Goal: Transaction & Acquisition: Purchase product/service

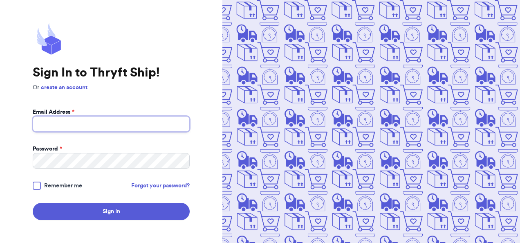
type input "[EMAIL_ADDRESS][DOMAIN_NAME]"
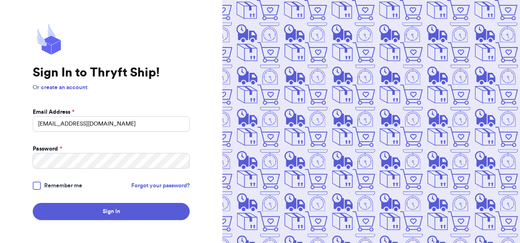
click at [58, 185] on span "Remember me" at bounding box center [63, 185] width 38 height 8
click at [0, 0] on input "Remember me" at bounding box center [0, 0] width 0 height 0
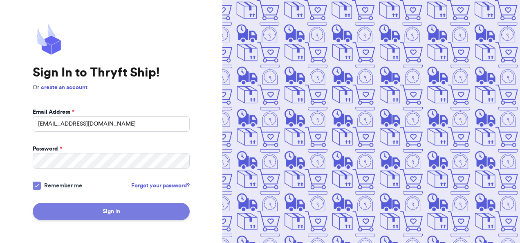
click at [70, 208] on button "Sign In" at bounding box center [111, 211] width 157 height 17
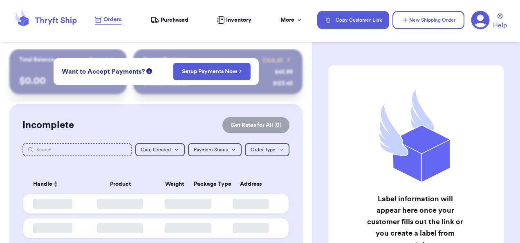
checkbox input "false"
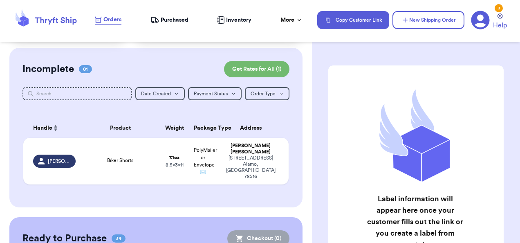
scroll to position [63, 0]
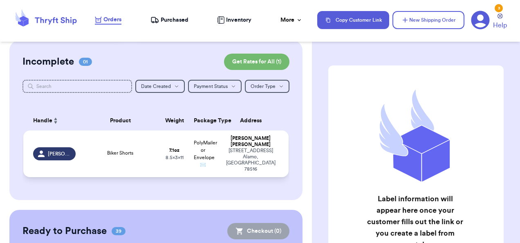
click at [145, 149] on div "Biker Shorts" at bounding box center [120, 153] width 70 height 9
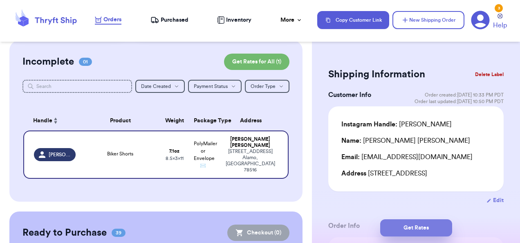
click at [406, 226] on button "Get Rates" at bounding box center [416, 227] width 72 height 17
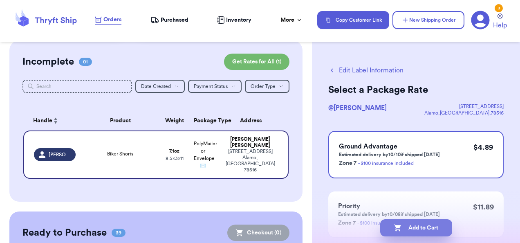
click at [426, 228] on button "Add to Cart" at bounding box center [416, 227] width 72 height 17
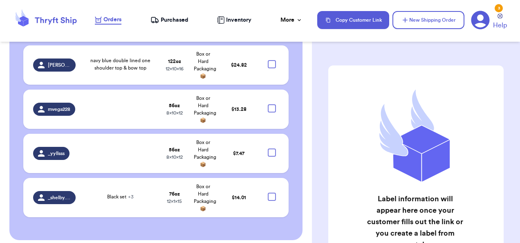
scroll to position [1863, 0]
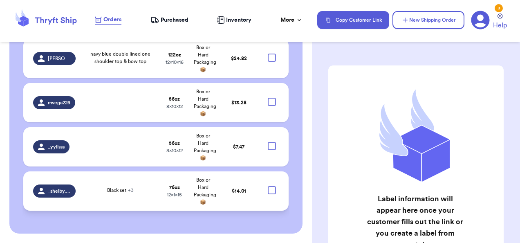
click at [268, 188] on div at bounding box center [272, 190] width 8 height 8
click at [271, 186] on input "checkbox" at bounding box center [271, 185] width 0 height 0
checkbox input "true"
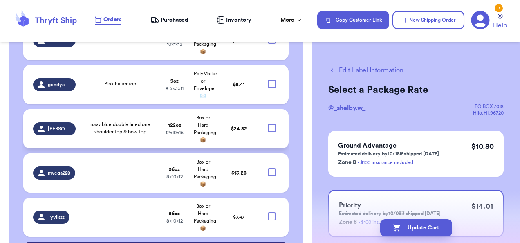
scroll to position [1792, 0]
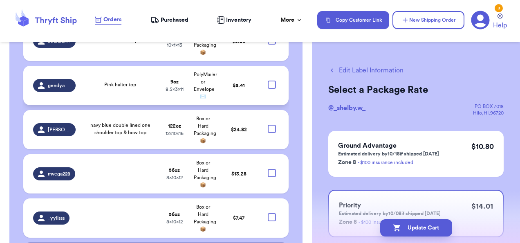
click at [268, 84] on div at bounding box center [272, 84] width 8 height 8
click at [271, 80] on input "checkbox" at bounding box center [271, 80] width 0 height 0
checkbox input "true"
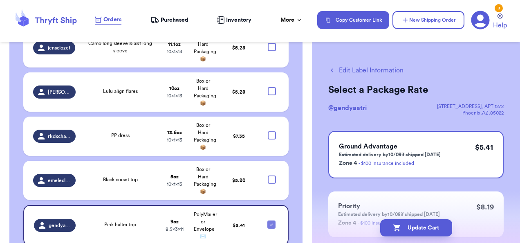
scroll to position [1653, 0]
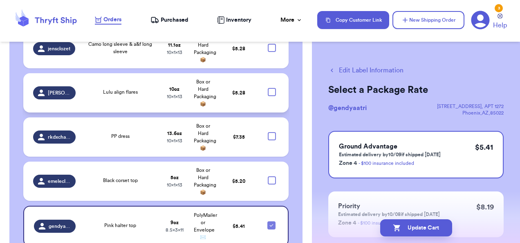
click at [268, 91] on div at bounding box center [272, 92] width 8 height 8
click at [271, 88] on input "checkbox" at bounding box center [271, 87] width 0 height 0
checkbox input "true"
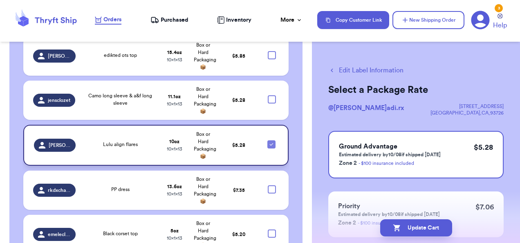
scroll to position [1601, 0]
click at [268, 97] on div at bounding box center [272, 99] width 8 height 8
click at [271, 95] on input "checkbox" at bounding box center [271, 95] width 0 height 0
checkbox input "true"
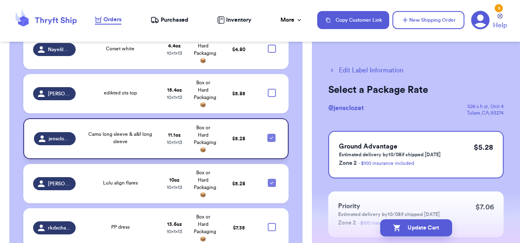
scroll to position [1563, 0]
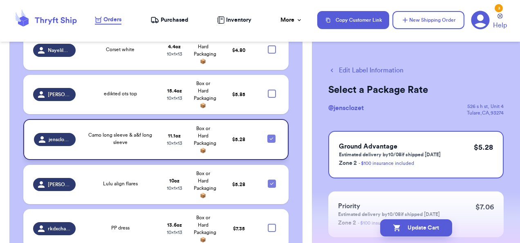
click at [268, 97] on div at bounding box center [272, 93] width 8 height 8
click at [271, 89] on input "checkbox" at bounding box center [271, 89] width 0 height 0
checkbox input "true"
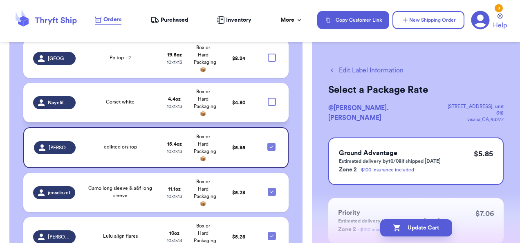
click at [268, 98] on div at bounding box center [272, 102] width 8 height 8
click at [271, 98] on input "checkbox" at bounding box center [271, 97] width 0 height 0
checkbox input "true"
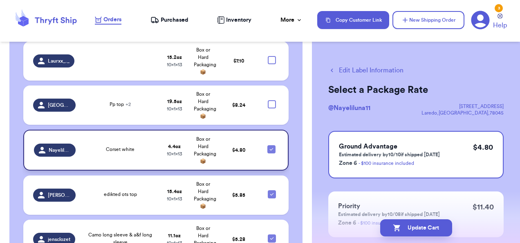
scroll to position [1463, 0]
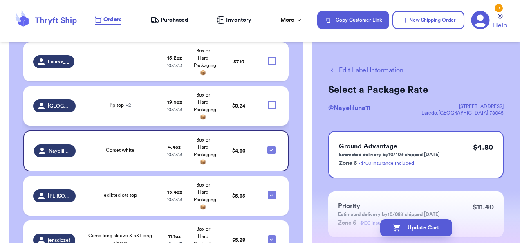
click at [268, 106] on div at bounding box center [272, 105] width 8 height 8
click at [271, 101] on input "checkbox" at bounding box center [271, 100] width 0 height 0
checkbox input "true"
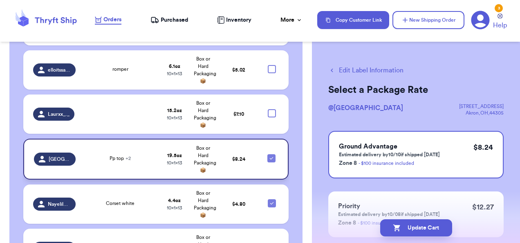
scroll to position [1409, 0]
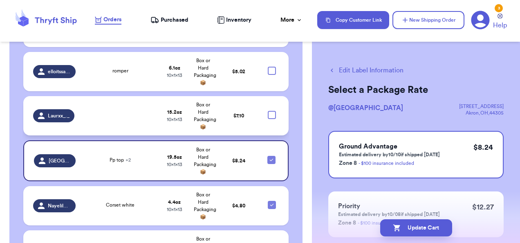
click at [268, 116] on div at bounding box center [272, 115] width 8 height 8
click at [271, 111] on input "checkbox" at bounding box center [271, 110] width 0 height 0
checkbox input "true"
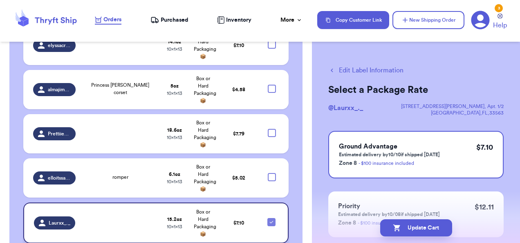
scroll to position [1300, 0]
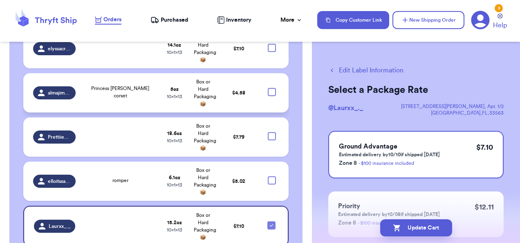
click at [268, 91] on div at bounding box center [272, 92] width 8 height 8
click at [271, 88] on input "checkbox" at bounding box center [271, 87] width 0 height 0
checkbox input "true"
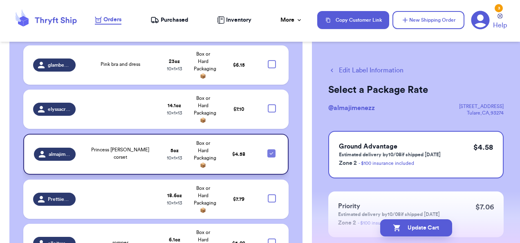
scroll to position [1238, 0]
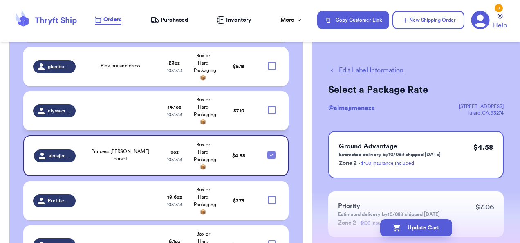
click at [268, 109] on div at bounding box center [272, 110] width 8 height 8
click at [271, 106] on input "checkbox" at bounding box center [271, 105] width 0 height 0
checkbox input "true"
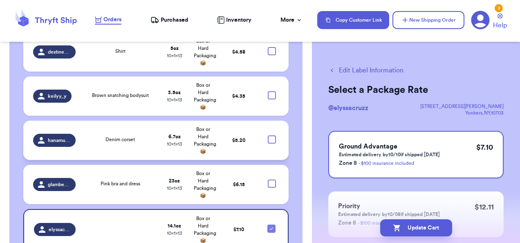
scroll to position [1114, 0]
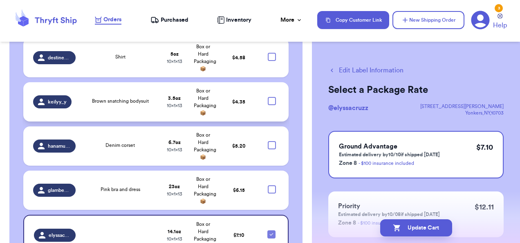
click at [268, 101] on div at bounding box center [272, 101] width 8 height 8
click at [271, 97] on input "checkbox" at bounding box center [271, 96] width 0 height 0
checkbox input "true"
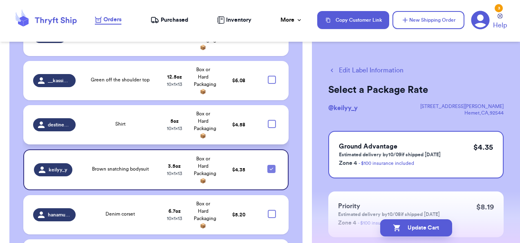
scroll to position [1047, 0]
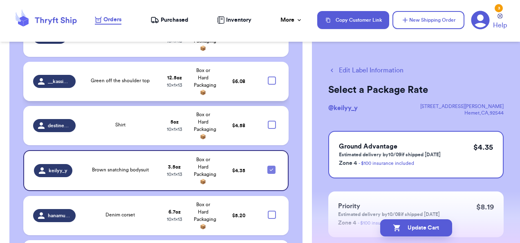
click at [268, 79] on div at bounding box center [272, 80] width 8 height 8
click at [271, 76] on input "checkbox" at bounding box center [271, 76] width 0 height 0
checkbox input "true"
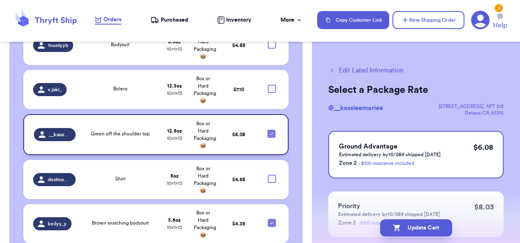
scroll to position [994, 0]
click at [268, 87] on div at bounding box center [272, 89] width 8 height 8
click at [271, 85] on input "checkbox" at bounding box center [271, 84] width 0 height 0
checkbox input "true"
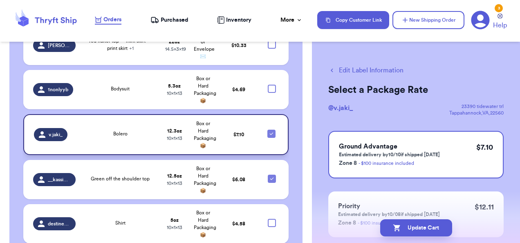
click at [268, 87] on div at bounding box center [272, 89] width 8 height 8
click at [271, 85] on input "checkbox" at bounding box center [271, 84] width 0 height 0
checkbox input "true"
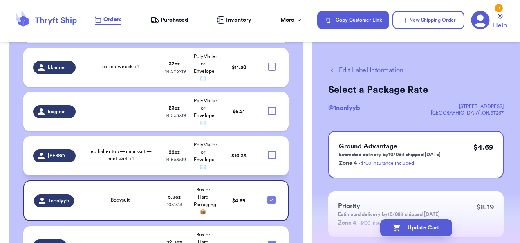
scroll to position [838, 0]
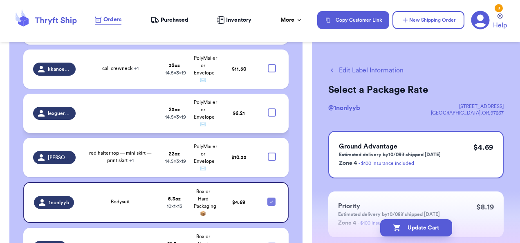
click at [268, 110] on div at bounding box center [272, 112] width 8 height 8
click at [271, 108] on input "checkbox" at bounding box center [271, 108] width 0 height 0
checkbox input "true"
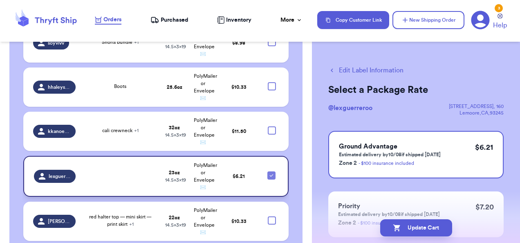
scroll to position [776, 0]
click at [268, 83] on div at bounding box center [272, 86] width 8 height 8
click at [271, 82] on input "checkbox" at bounding box center [271, 82] width 0 height 0
checkbox input "true"
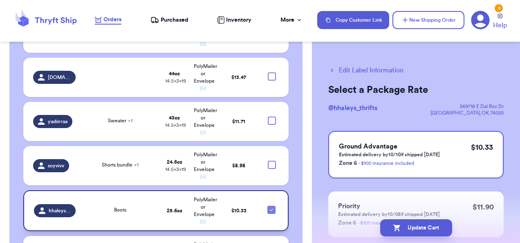
scroll to position [653, 0]
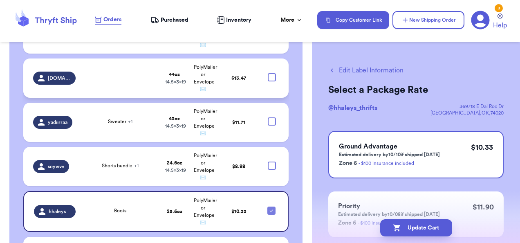
click at [212, 83] on td "PolyMailer or Envelope ✉️" at bounding box center [203, 77] width 29 height 39
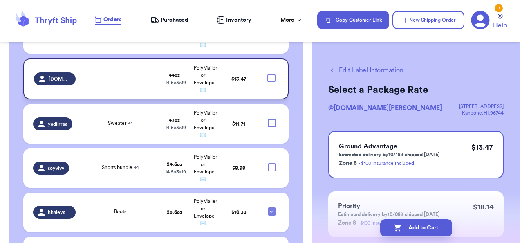
click at [267, 78] on div at bounding box center [271, 78] width 8 height 8
click at [271, 74] on input "checkbox" at bounding box center [271, 74] width 0 height 0
checkbox input "true"
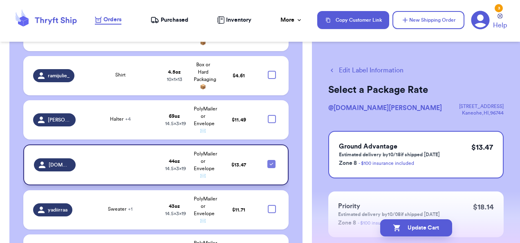
scroll to position [565, 0]
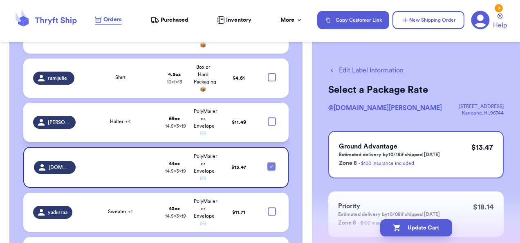
click at [268, 123] on div at bounding box center [272, 121] width 8 height 8
click at [271, 117] on input "checkbox" at bounding box center [271, 117] width 0 height 0
checkbox input "true"
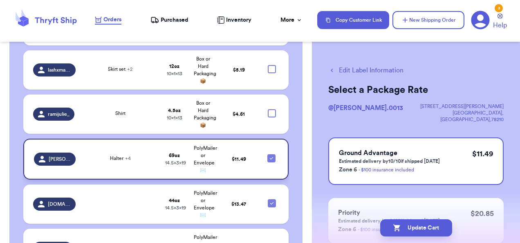
scroll to position [526, 0]
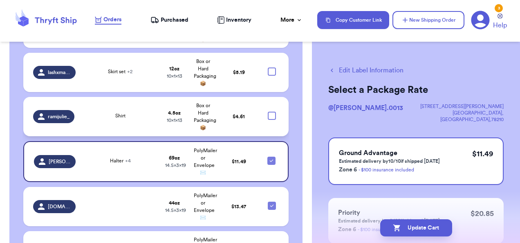
click at [266, 119] on td at bounding box center [274, 116] width 29 height 39
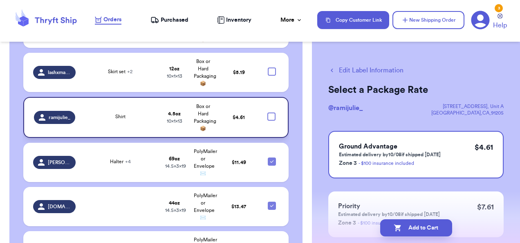
click at [267, 116] on div at bounding box center [271, 116] width 8 height 8
click at [271, 112] on input "checkbox" at bounding box center [271, 112] width 0 height 0
checkbox input "true"
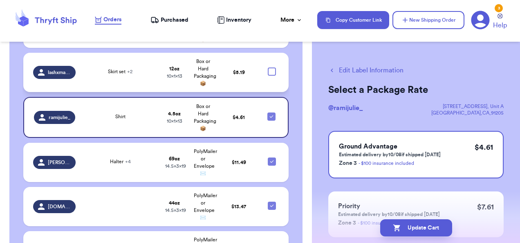
click at [268, 68] on div at bounding box center [272, 71] width 8 height 8
click at [271, 67] on input "checkbox" at bounding box center [271, 67] width 0 height 0
checkbox input "true"
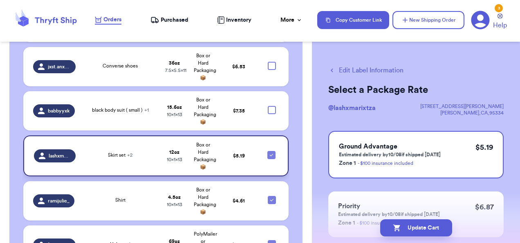
scroll to position [442, 0]
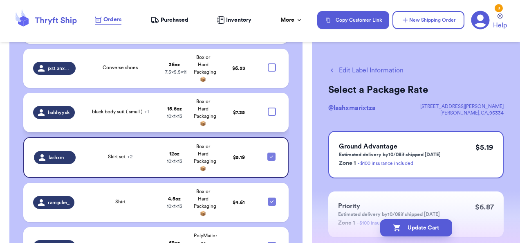
click at [268, 112] on div at bounding box center [272, 111] width 8 height 8
click at [271, 107] on input "checkbox" at bounding box center [271, 107] width 0 height 0
checkbox input "true"
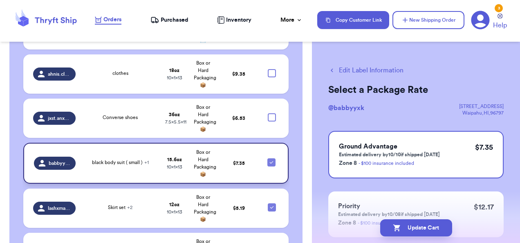
scroll to position [372, 0]
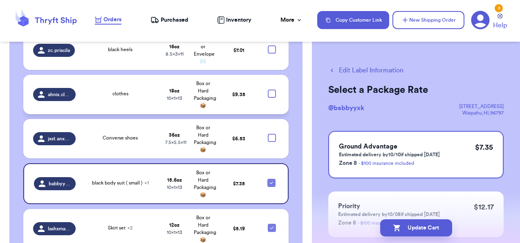
click at [243, 96] on td "$ 9.35" at bounding box center [238, 94] width 43 height 39
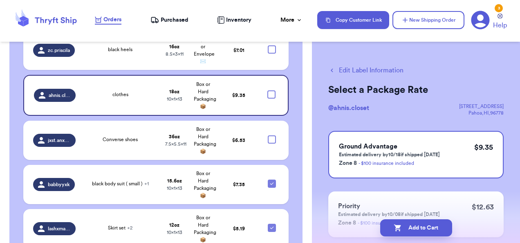
click at [369, 202] on h3 "Priority" at bounding box center [389, 206] width 102 height 10
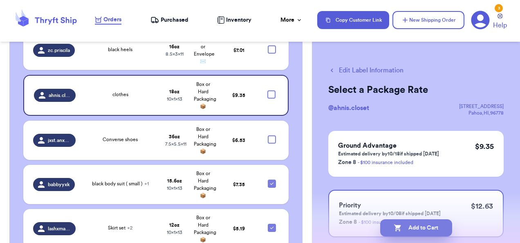
click at [404, 225] on button "Add to Cart" at bounding box center [416, 227] width 72 height 17
checkbox input "true"
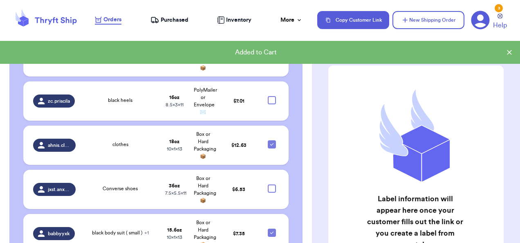
scroll to position [319, 0]
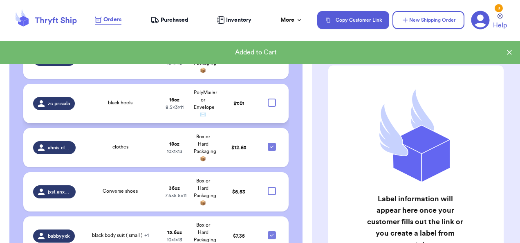
click at [268, 103] on div at bounding box center [272, 102] width 8 height 8
click at [271, 98] on input "checkbox" at bounding box center [271, 98] width 0 height 0
checkbox input "true"
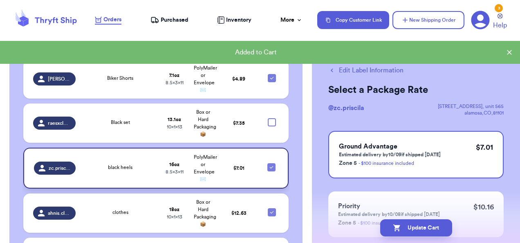
scroll to position [255, 0]
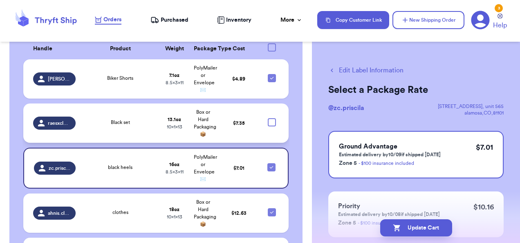
click at [268, 123] on div at bounding box center [272, 122] width 8 height 8
click at [271, 118] on input "checkbox" at bounding box center [271, 118] width 0 height 0
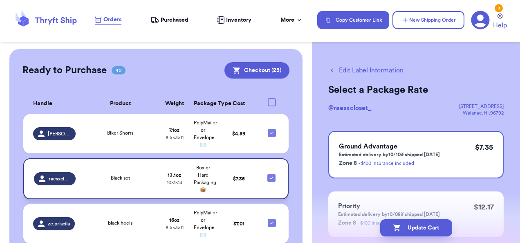
scroll to position [200, 0]
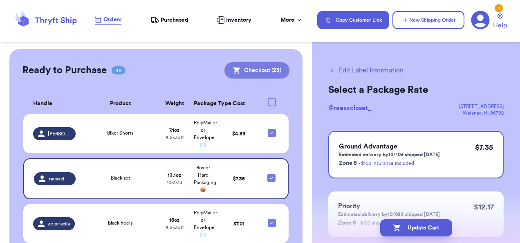
click at [250, 72] on button "Checkout ( 25 )" at bounding box center [256, 70] width 65 height 16
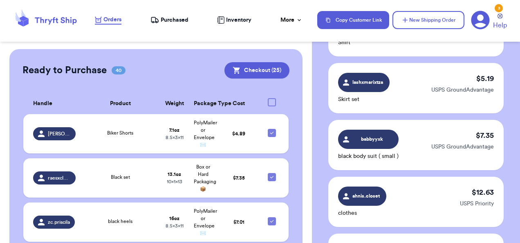
scroll to position [1165, 0]
click at [402, 122] on div "babbyyxk black body suit ( small ) $ 7.35 USPS GroundAdvantage" at bounding box center [415, 145] width 175 height 50
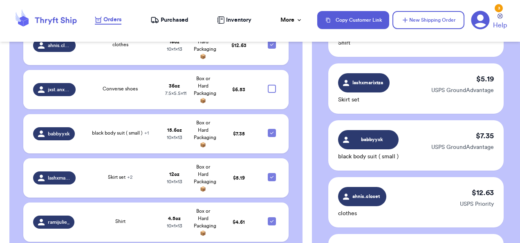
scroll to position [422, 0]
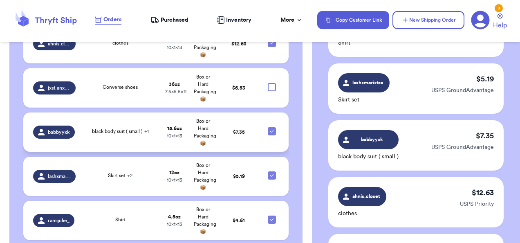
click at [189, 128] on td "Box or Hard Packaging 📦" at bounding box center [203, 131] width 29 height 39
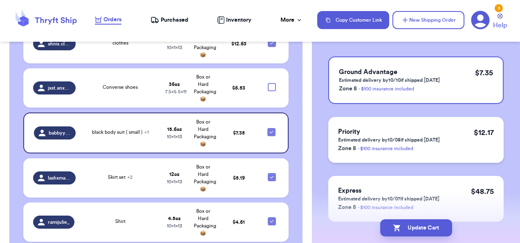
scroll to position [74, 0]
click at [382, 142] on p "Estimated delivery by 10/08 if shipped today" at bounding box center [389, 140] width 102 height 7
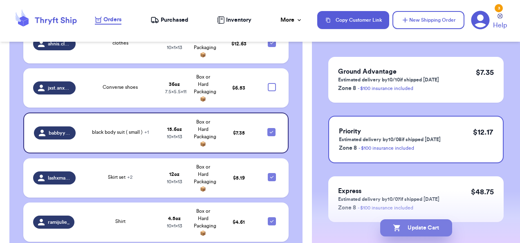
click at [413, 228] on button "Update Cart" at bounding box center [416, 227] width 72 height 17
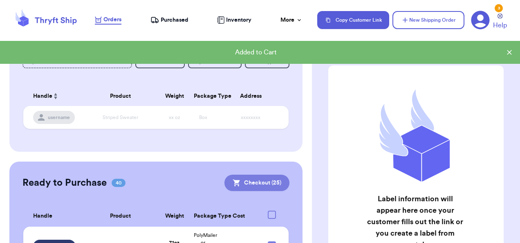
scroll to position [88, 0]
click at [262, 181] on button "Checkout ( 25 )" at bounding box center [256, 182] width 65 height 16
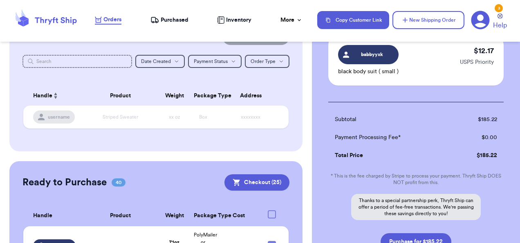
scroll to position [1473, 0]
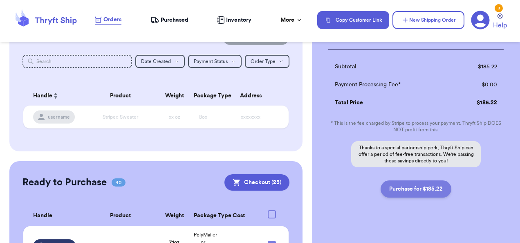
click at [428, 180] on button "Purchase for $185.22" at bounding box center [415, 188] width 71 height 17
checkbox input "false"
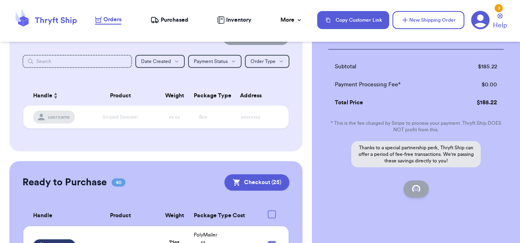
checkbox input "false"
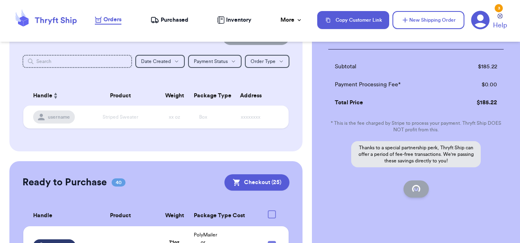
checkbox input "false"
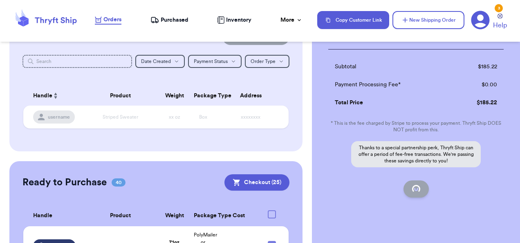
checkbox input "false"
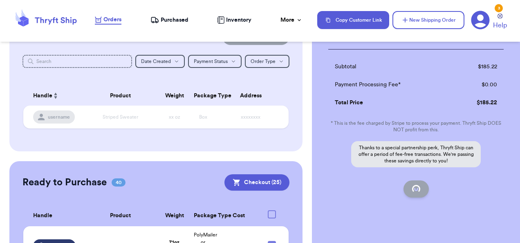
checkbox input "false"
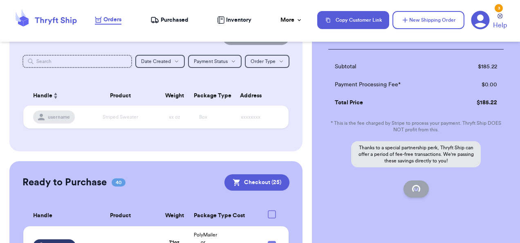
checkbox input "false"
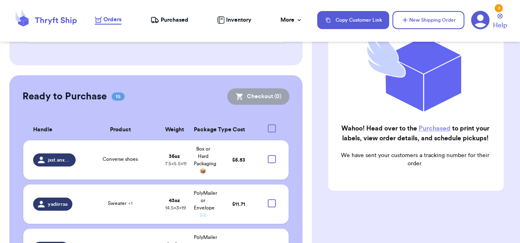
scroll to position [175, 0]
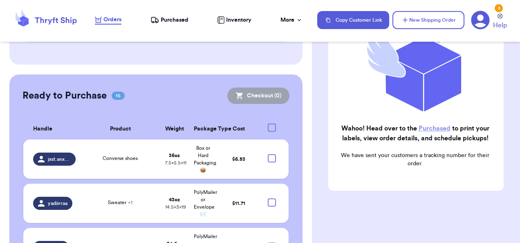
click at [174, 18] on span "Purchased" at bounding box center [175, 20] width 28 height 8
